Goal: Task Accomplishment & Management: Manage account settings

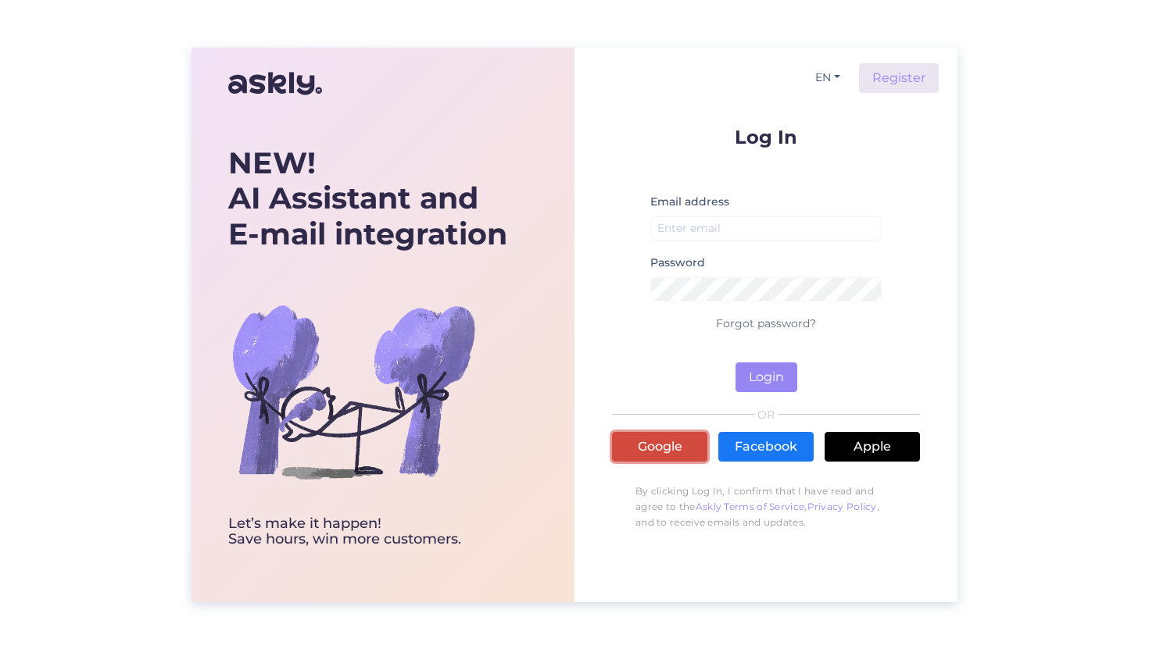
click at [663, 438] on link "Google" at bounding box center [659, 447] width 95 height 30
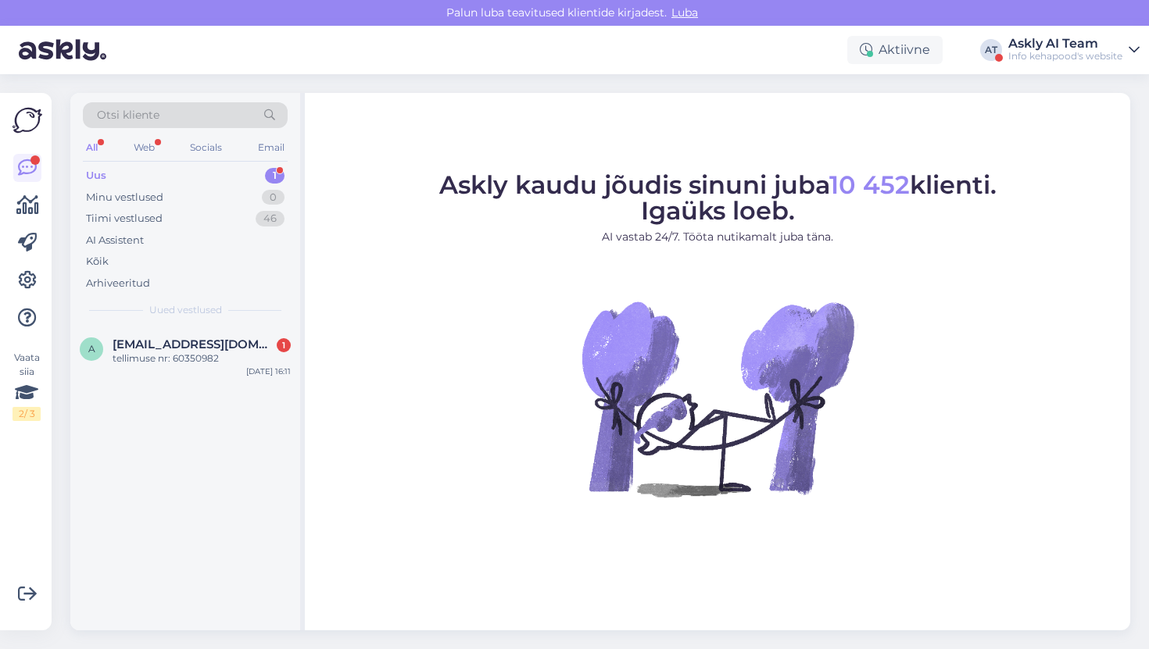
click at [1064, 47] on div "Askly AI Team" at bounding box center [1065, 44] width 114 height 13
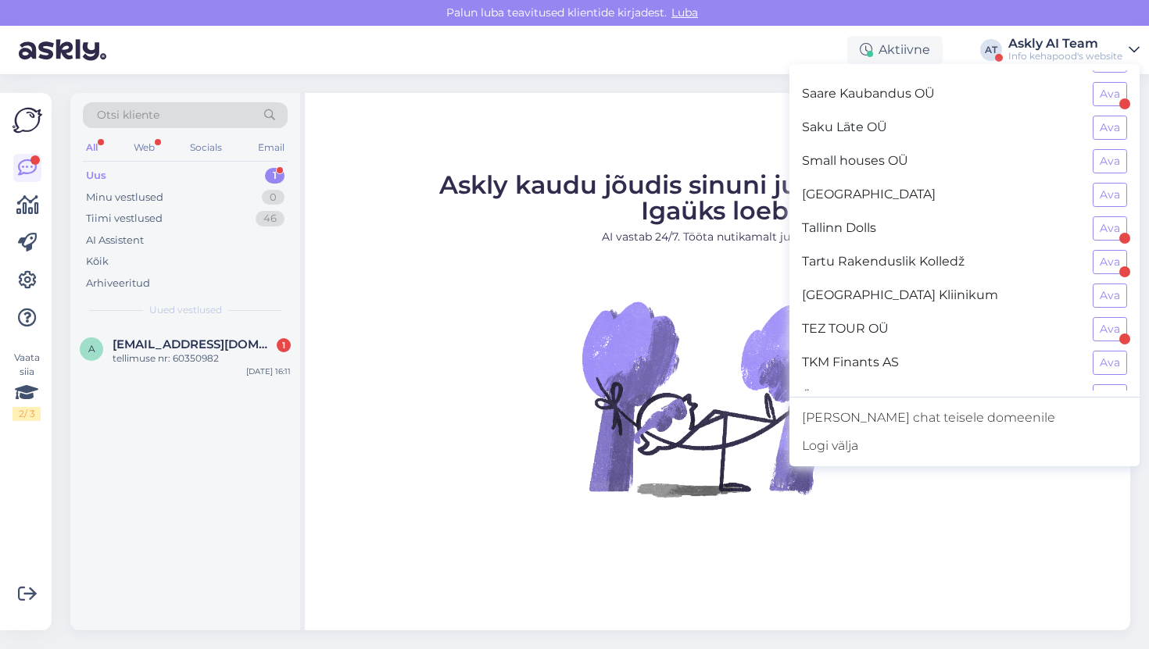
scroll to position [1293, 0]
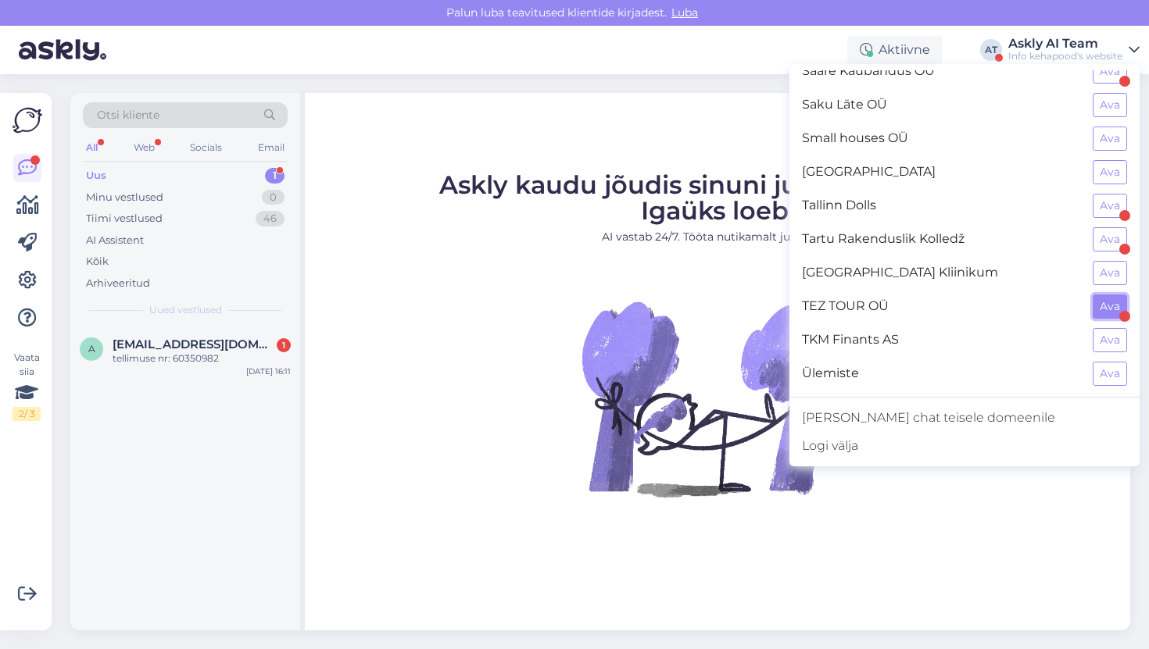
click at [1107, 297] on button "Ava" at bounding box center [1110, 307] width 34 height 24
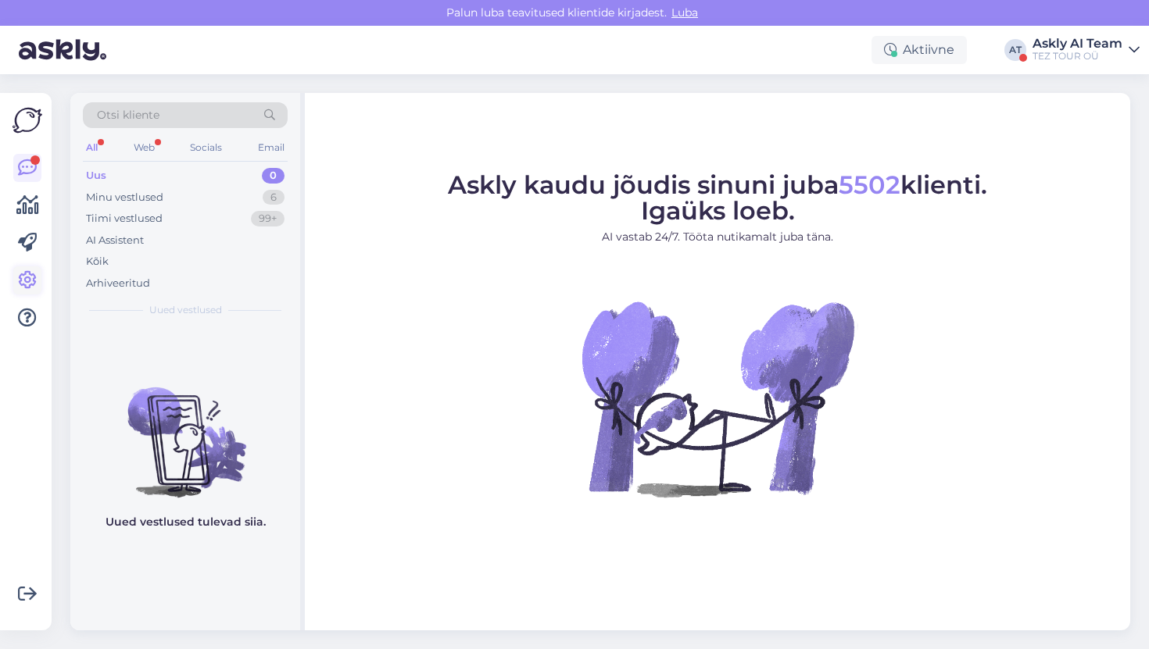
click at [18, 273] on icon at bounding box center [27, 280] width 19 height 19
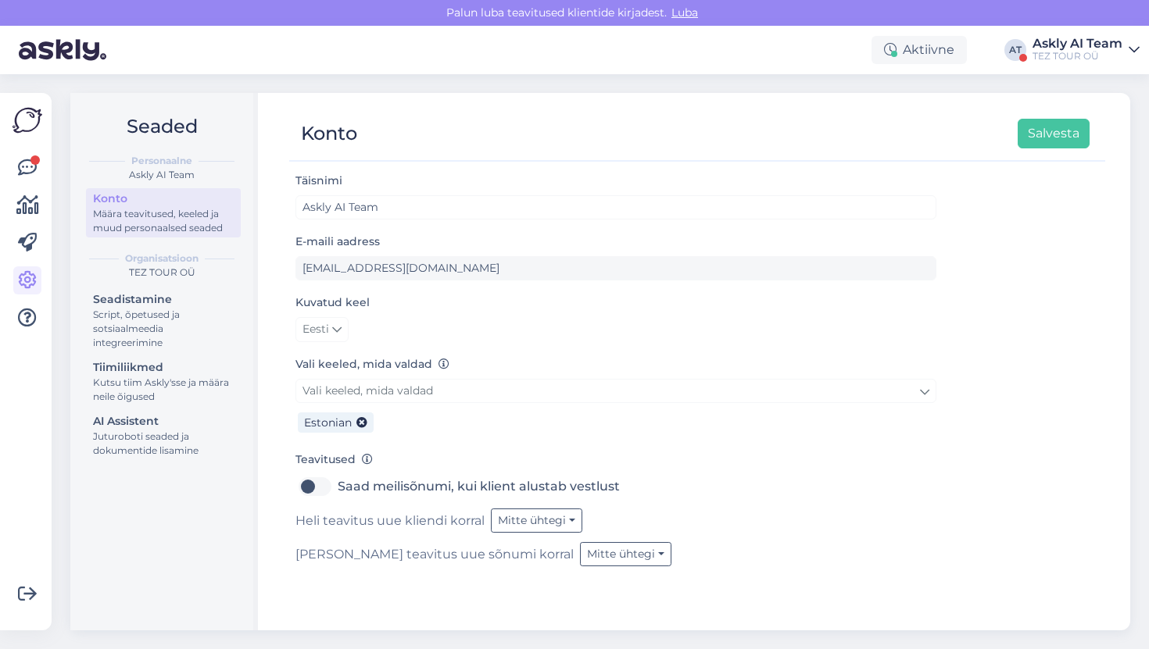
click at [167, 410] on div "Seadistamine Script, õpetused ja sotsiaalmeedia integreerimine Tiimiliikmed Kut…" at bounding box center [163, 377] width 155 height 176
click at [164, 426] on div "AI Assistent" at bounding box center [163, 421] width 141 height 16
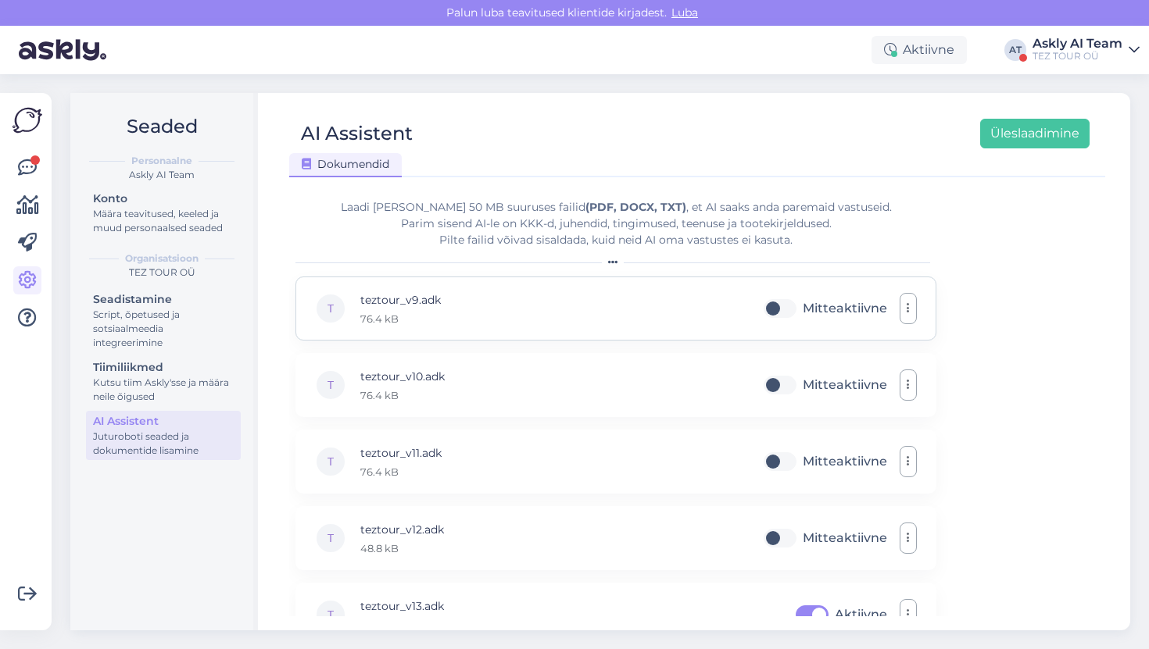
scroll to position [30, 0]
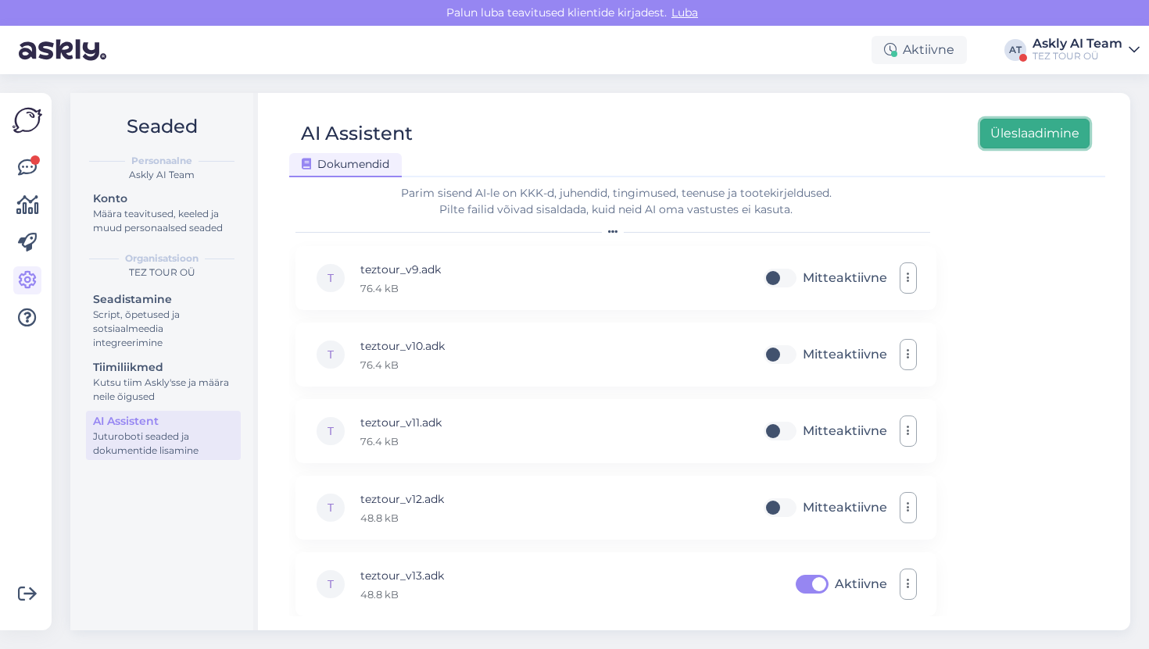
click at [1021, 139] on button "Üleslaadimine" at bounding box center [1034, 134] width 109 height 30
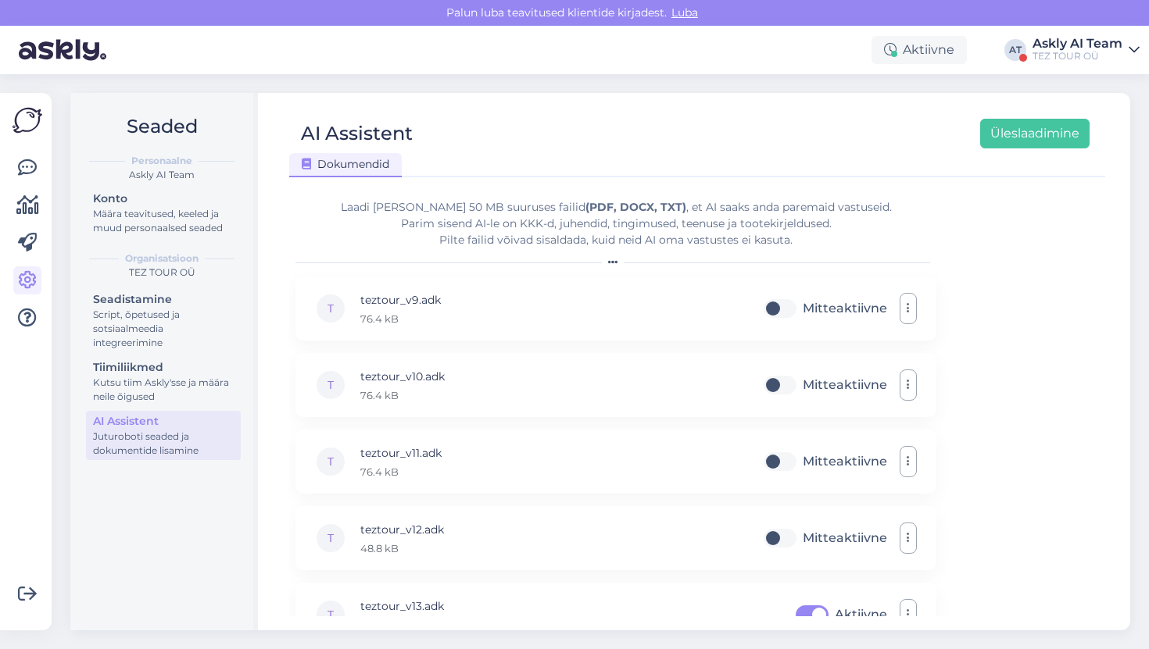
scroll to position [107, 0]
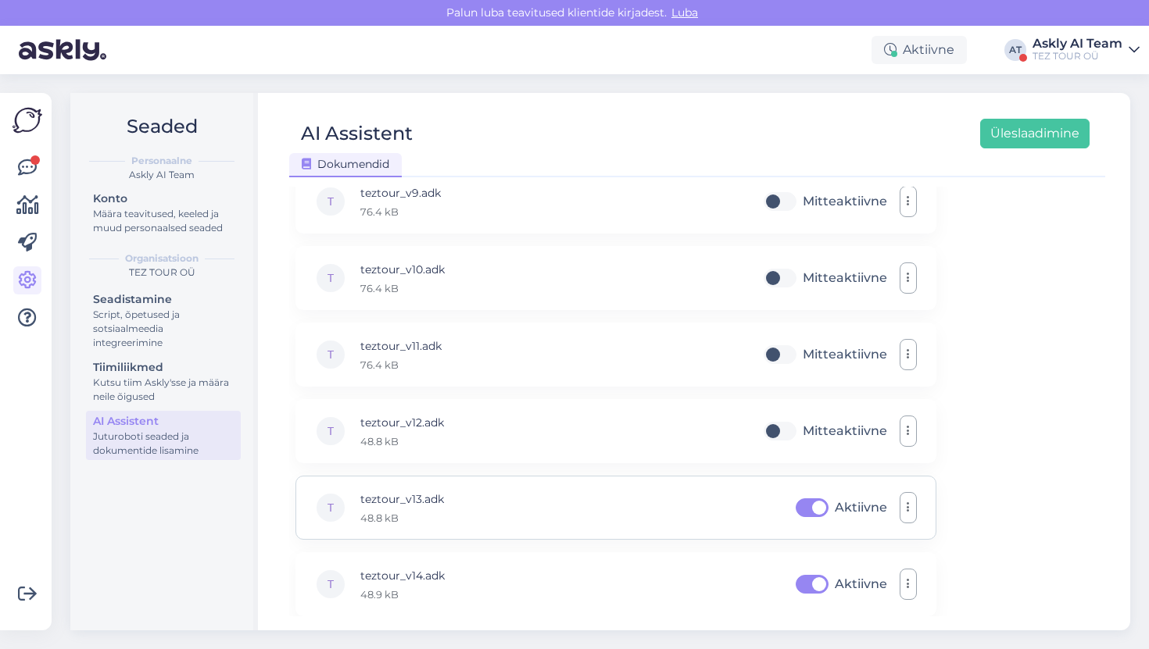
click at [835, 506] on label "Aktiivne" at bounding box center [861, 507] width 52 height 25
click at [800, 506] on input "Aktiivne" at bounding box center [811, 507] width 39 height 25
checkbox input "false"
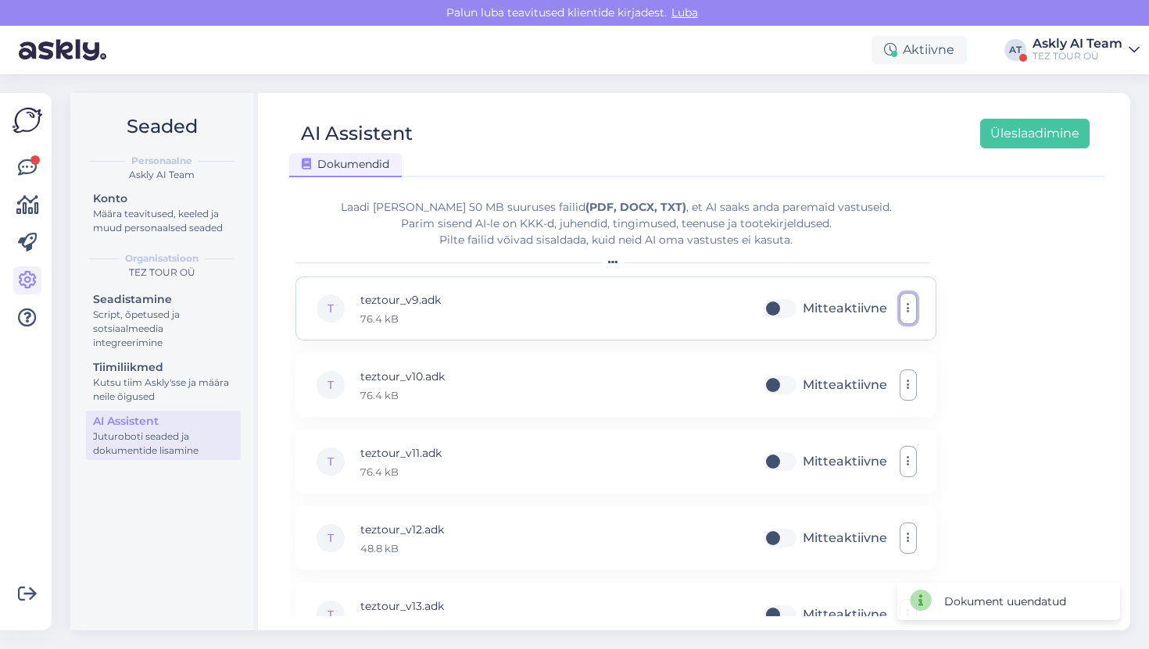
click at [910, 309] on button "button" at bounding box center [908, 308] width 17 height 31
click at [867, 381] on link "Eemalda" at bounding box center [838, 384] width 156 height 39
click at [905, 306] on button "button" at bounding box center [908, 308] width 17 height 31
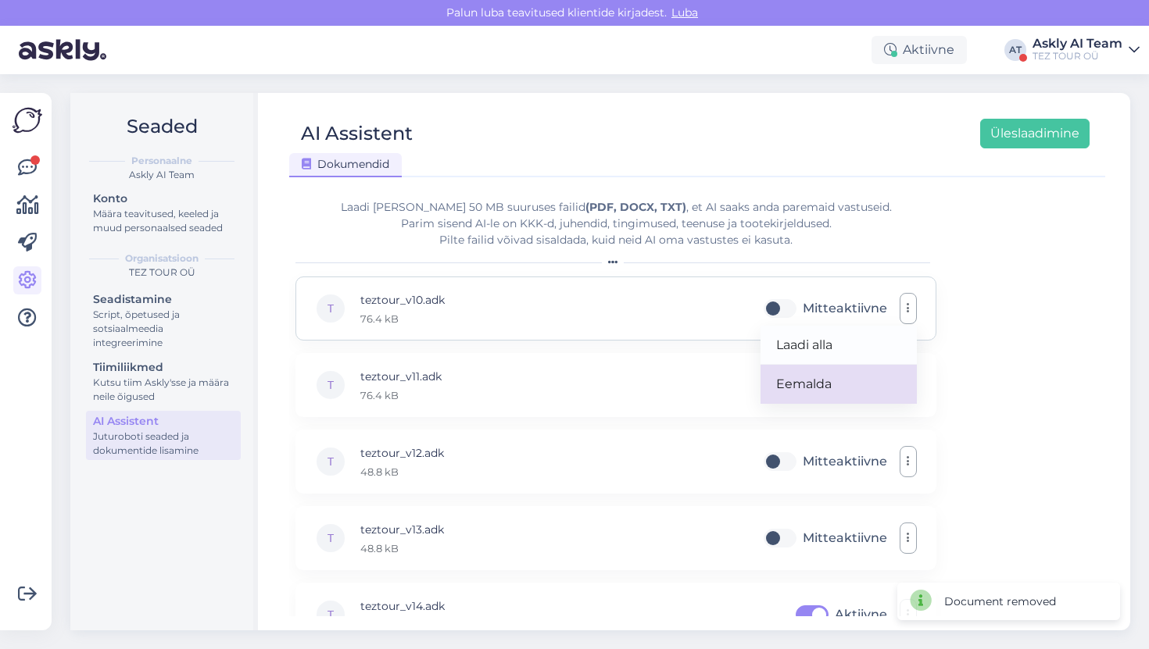
click at [861, 378] on link "Eemalda" at bounding box center [838, 384] width 156 height 39
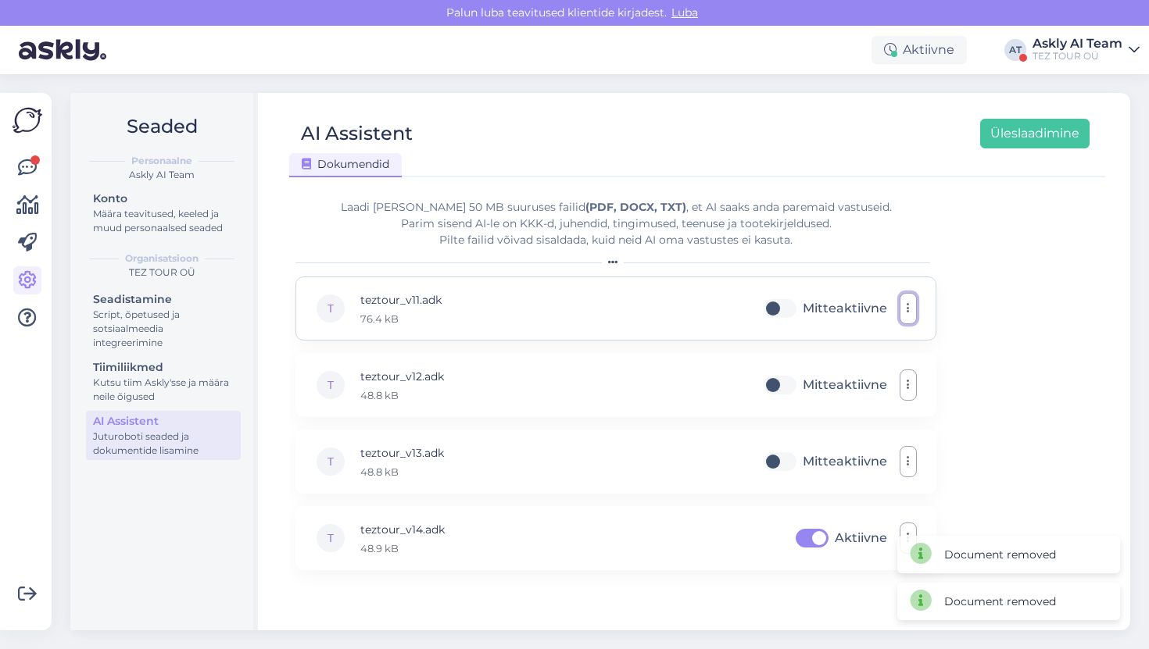
click at [908, 296] on button "button" at bounding box center [908, 308] width 17 height 31
click at [879, 377] on link "Eemalda" at bounding box center [838, 384] width 156 height 39
click at [681, 231] on div "Laadi üles kuni 50 MB suuruses failid (PDF, DOCX, TXT) , et AI saaks anda parem…" at bounding box center [615, 223] width 641 height 49
